Goal: Book appointment/travel/reservation

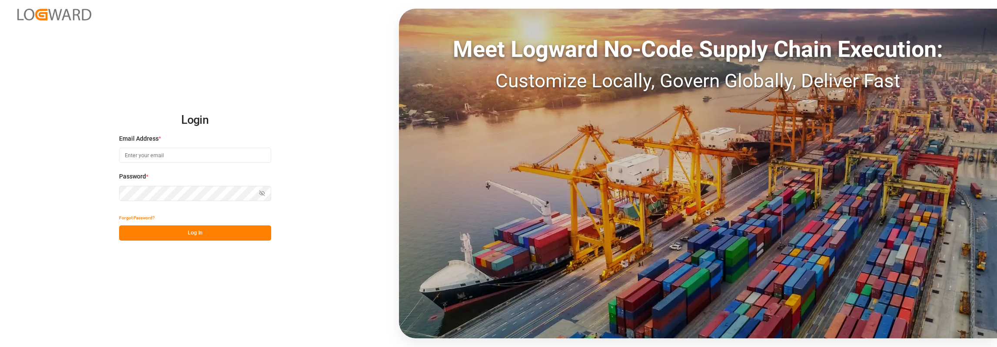
drag, startPoint x: 150, startPoint y: 167, endPoint x: 147, endPoint y: 160, distance: 7.7
click at [149, 167] on div "Email Address *" at bounding box center [195, 153] width 152 height 38
click at [147, 160] on input at bounding box center [195, 155] width 152 height 15
type input "[PERSON_NAME][EMAIL_ADDRESS][PERSON_NAME][DOMAIN_NAME]"
click at [199, 238] on button "Log In" at bounding box center [195, 233] width 152 height 15
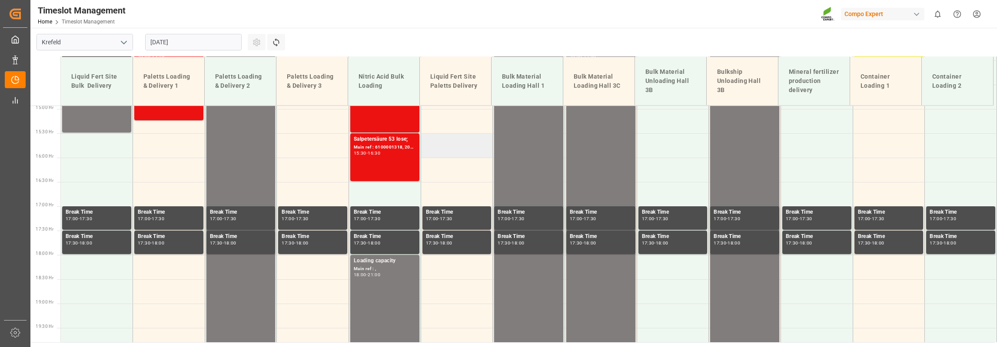
scroll to position [819, 0]
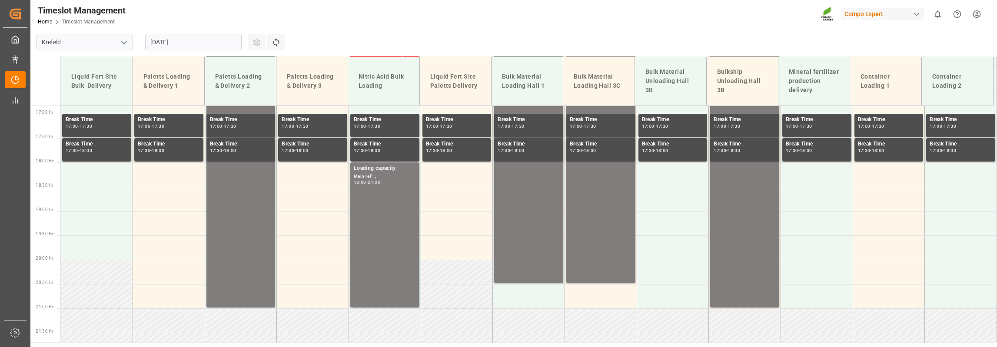
click at [199, 40] on input "[DATE]" at bounding box center [193, 42] width 96 height 17
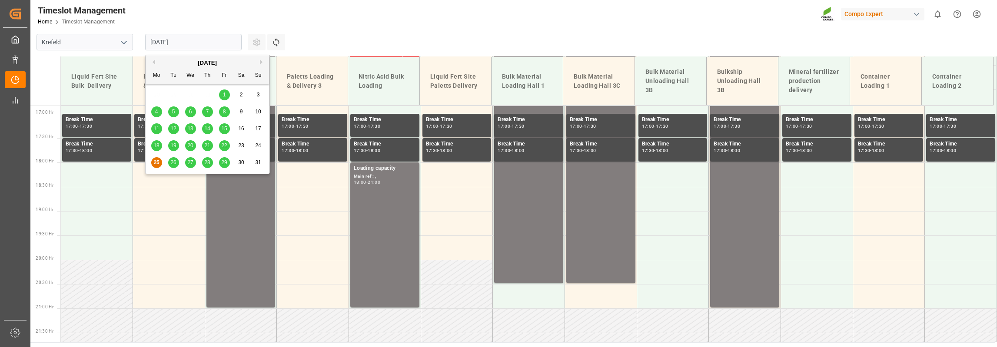
click at [170, 164] on span "26" at bounding box center [173, 163] width 6 height 6
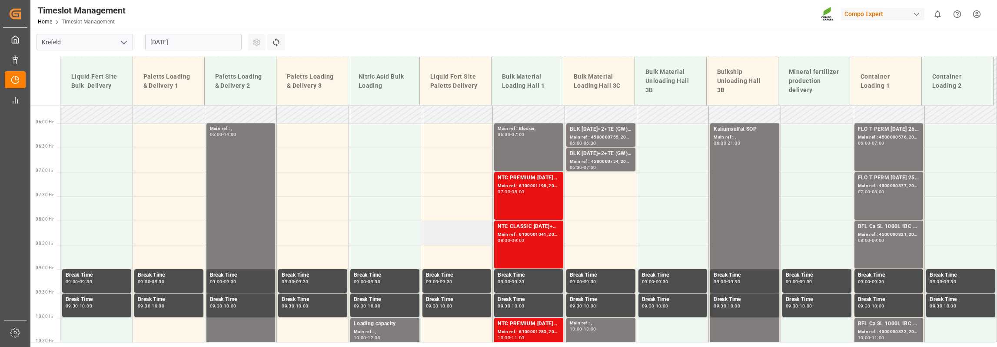
scroll to position [297, 0]
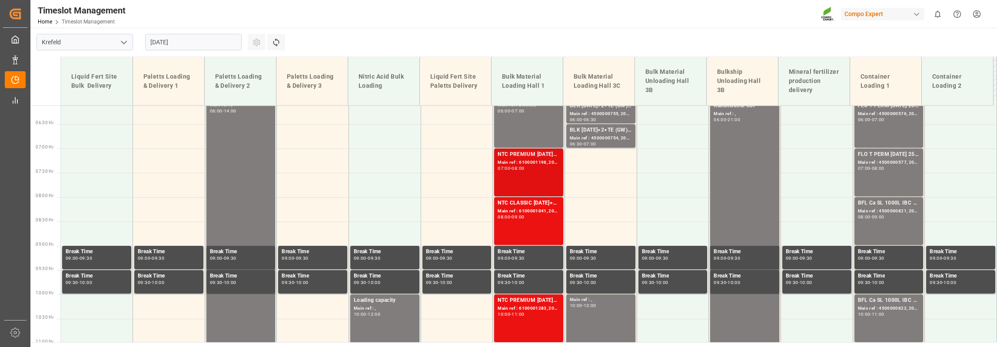
click at [512, 173] on div "NTC PREMIUM [DATE]+3+TE BULK; Main ref : 6100001198, 2000001002; 07:00 - 08:00" at bounding box center [529, 172] width 62 height 44
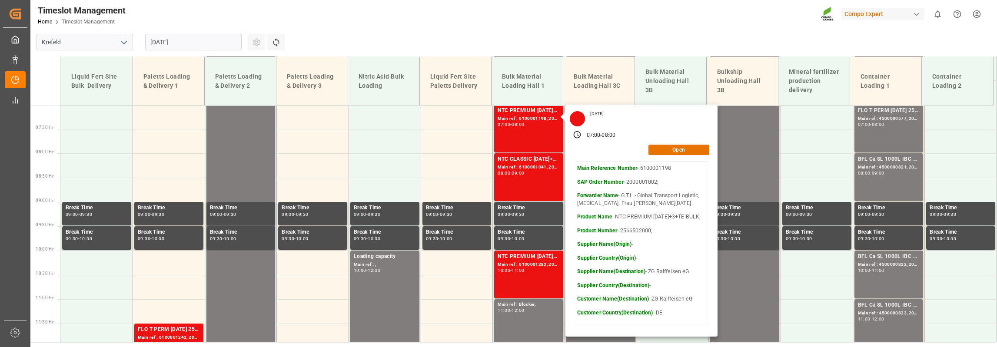
scroll to position [341, 0]
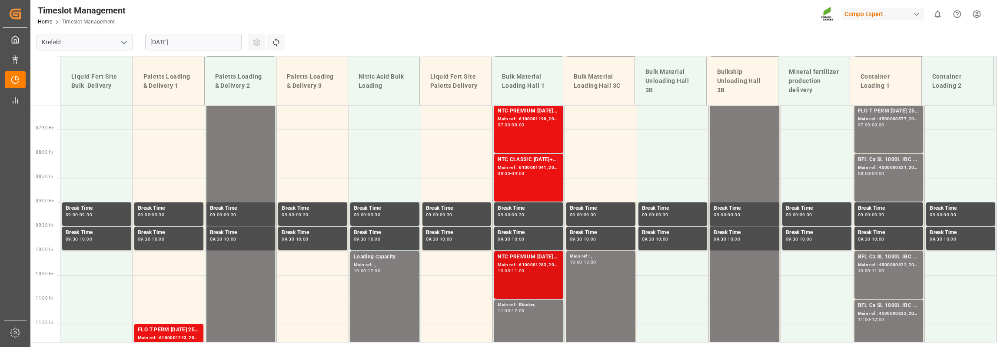
click at [517, 270] on div "11:00" at bounding box center [518, 271] width 13 height 4
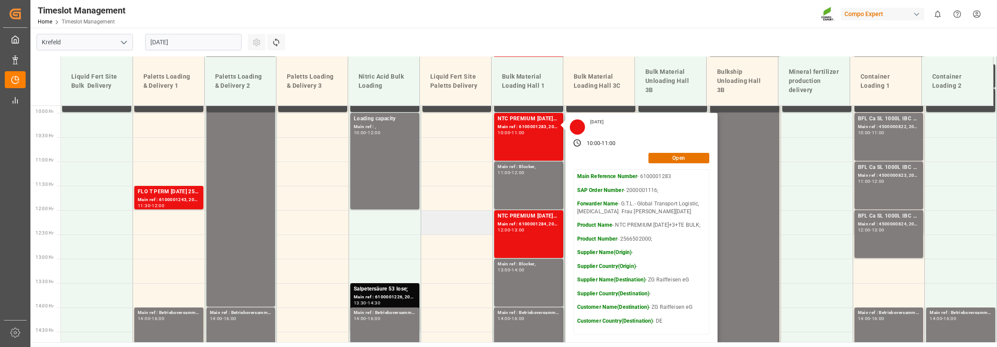
scroll to position [471, 0]
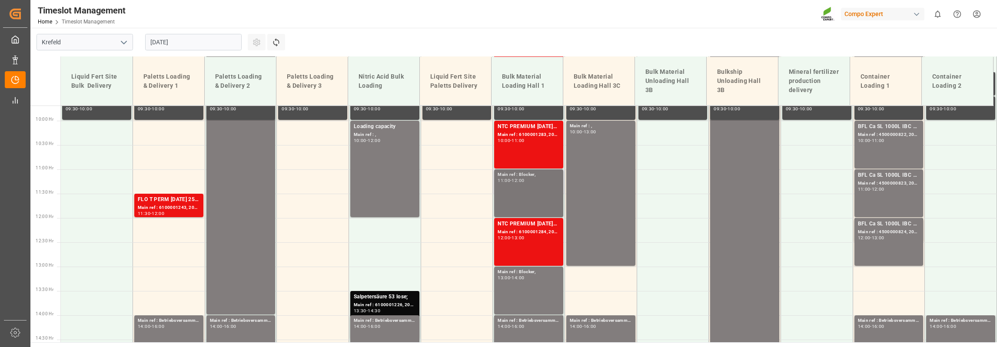
click at [512, 193] on div "Main ref : Blocker, 11:00 - 12:00" at bounding box center [529, 193] width 62 height 44
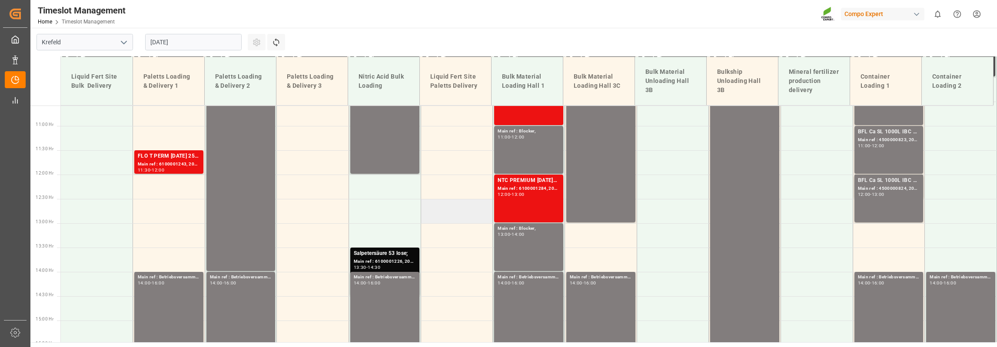
scroll to position [558, 0]
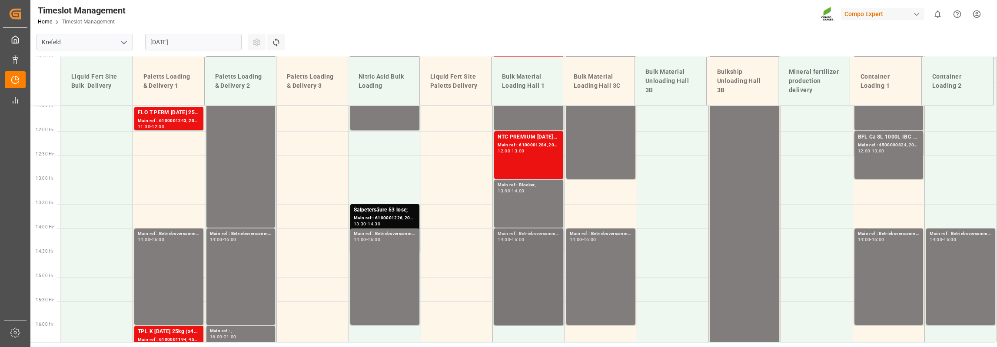
click at [522, 251] on div "Main ref : Betriebsversammlung, 14:00 - 16:00" at bounding box center [529, 276] width 62 height 93
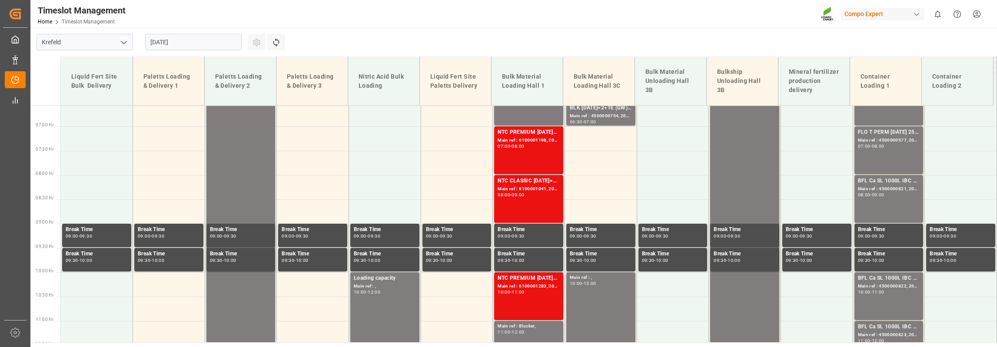
scroll to position [217, 0]
